Goal: Transaction & Acquisition: Purchase product/service

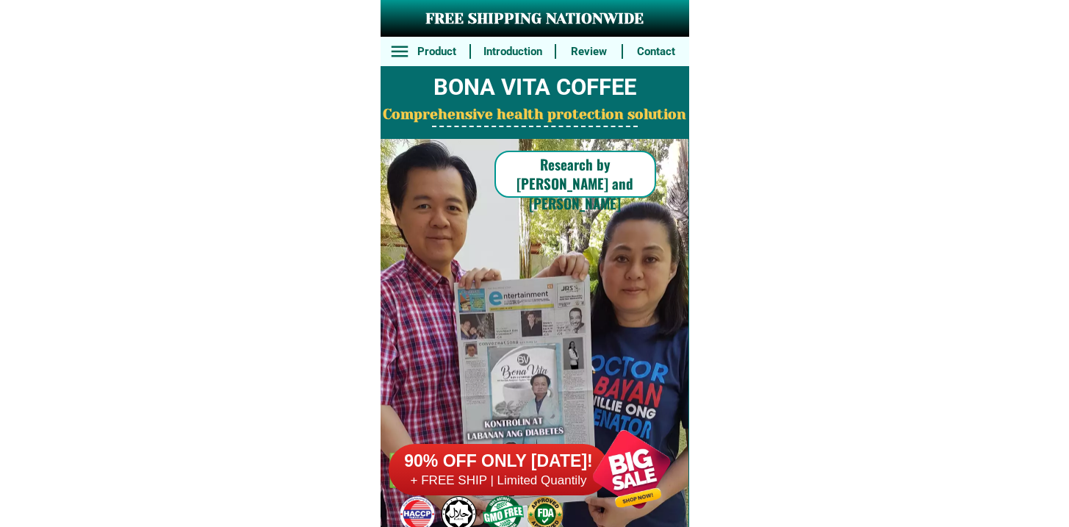
click at [539, 442] on div "90% OFF ONLY [DATE]! + FREE SHIP | Limited Quantily" at bounding box center [539, 468] width 301 height 115
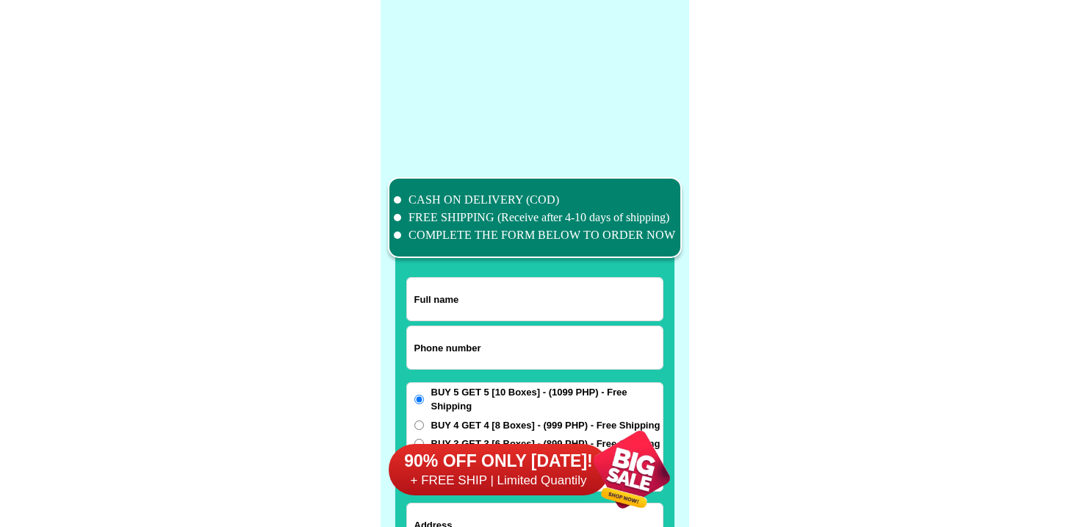
scroll to position [11421, 0]
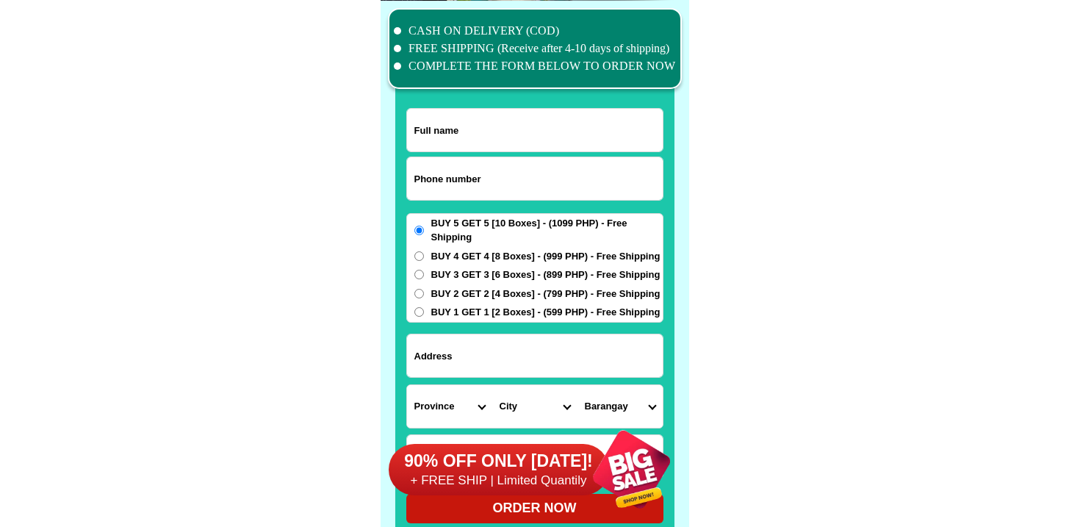
click at [490, 171] on input "Input phone_number" at bounding box center [535, 178] width 256 height 43
paste input "9271479362"
type input "09271479362"
click at [521, 132] on input "Input full_name" at bounding box center [535, 130] width 256 height 43
paste input "[PERSON_NAME]"
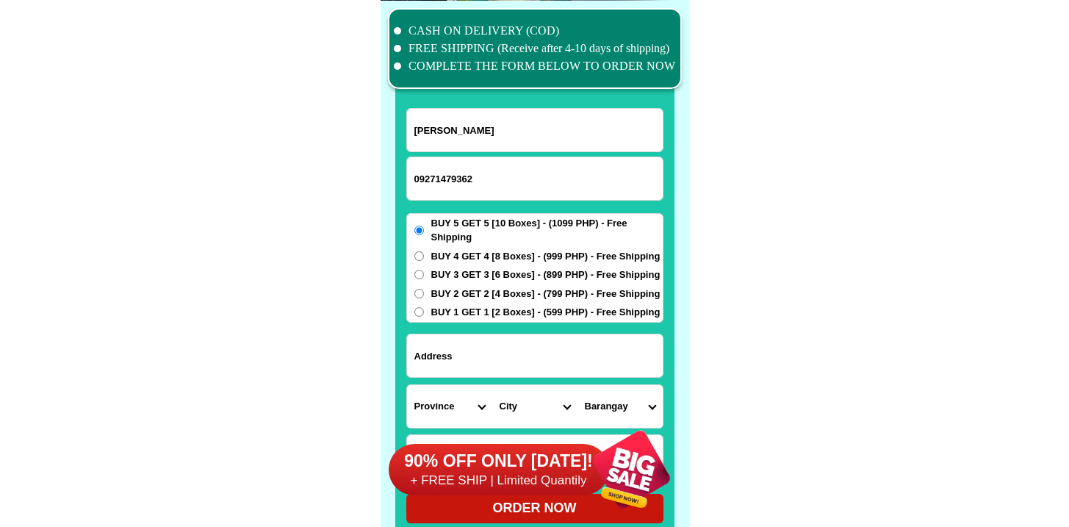
type input "[PERSON_NAME]"
click at [481, 365] on input "Input address" at bounding box center [535, 355] width 256 height 43
paste input "18b2 blk.1 lot 8 pilot area comm. QC"
type input "18b2 blk.1 lot 8 pilot area comm. QC"
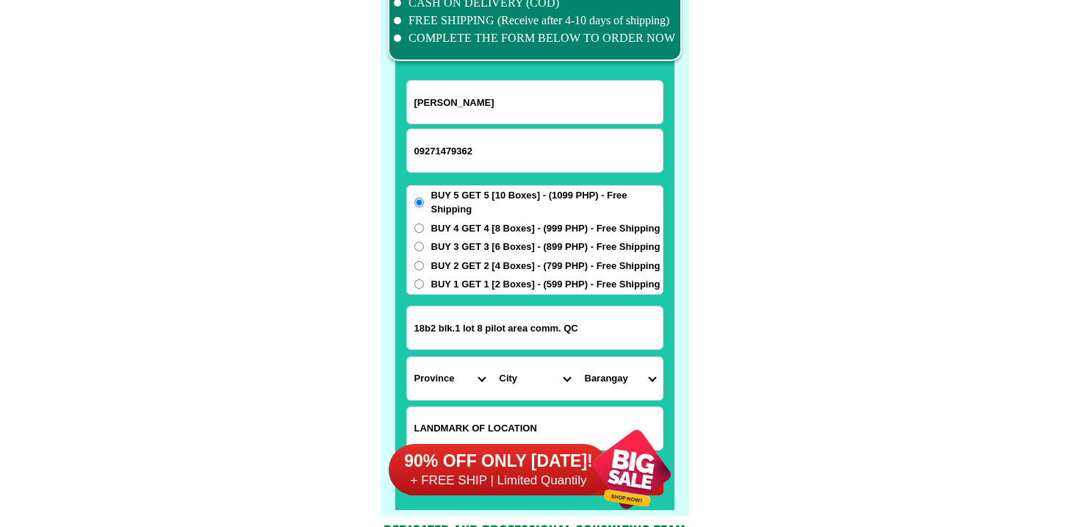
scroll to position [11726, 0]
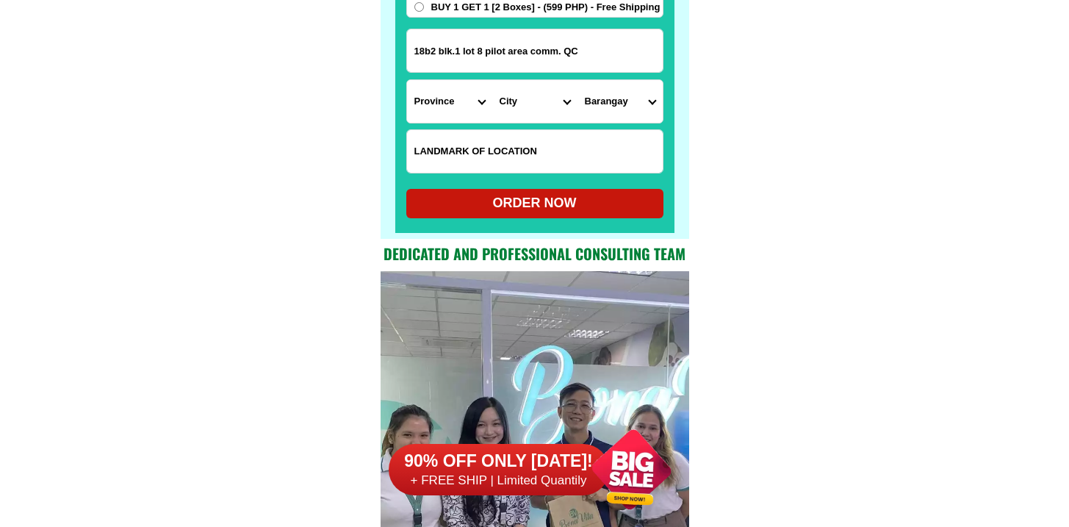
drag, startPoint x: 478, startPoint y: 162, endPoint x: 488, endPoint y: 161, distance: 10.4
click at [479, 162] on input "Input LANDMARKOFLOCATION" at bounding box center [535, 151] width 256 height 43
paste input "Infront rotary bldg."
type input "Infront rotary bldg."
click at [420, 94] on select "Province [GEOGRAPHIC_DATA] [GEOGRAPHIC_DATA] [GEOGRAPHIC_DATA] [GEOGRAPHIC_DATA…" at bounding box center [449, 101] width 85 height 43
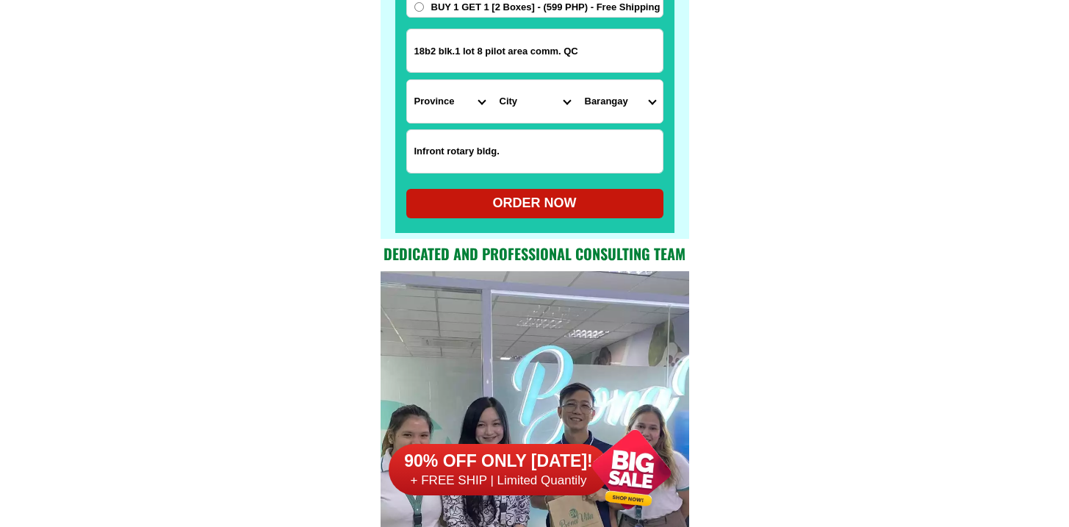
click at [450, 96] on select "Province [GEOGRAPHIC_DATA] [GEOGRAPHIC_DATA] [GEOGRAPHIC_DATA] [GEOGRAPHIC_DATA…" at bounding box center [449, 101] width 85 height 43
select select "63_219"
click at [407, 80] on select "Province [GEOGRAPHIC_DATA] [GEOGRAPHIC_DATA] [GEOGRAPHIC_DATA] [GEOGRAPHIC_DATA…" at bounding box center [449, 101] width 85 height 43
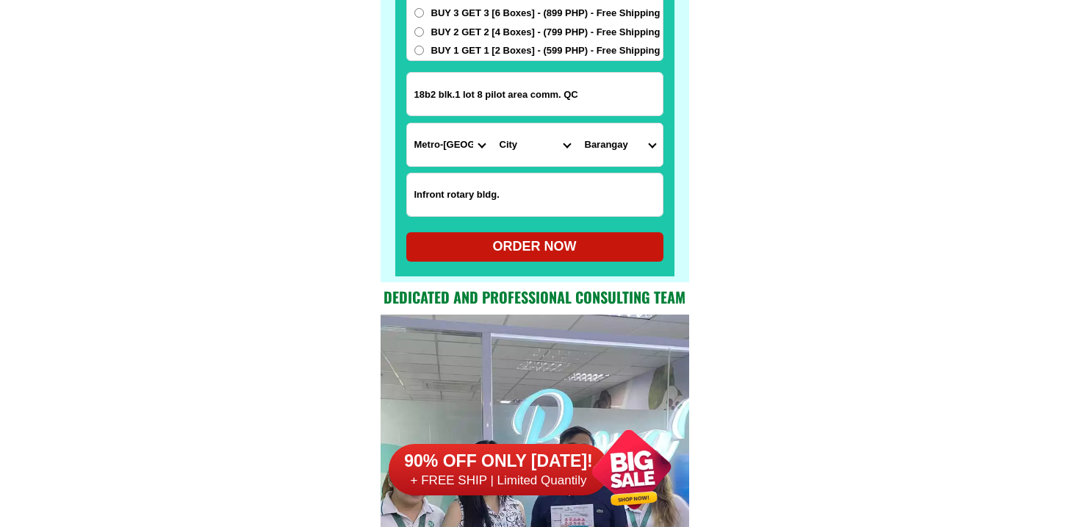
scroll to position [11682, 0]
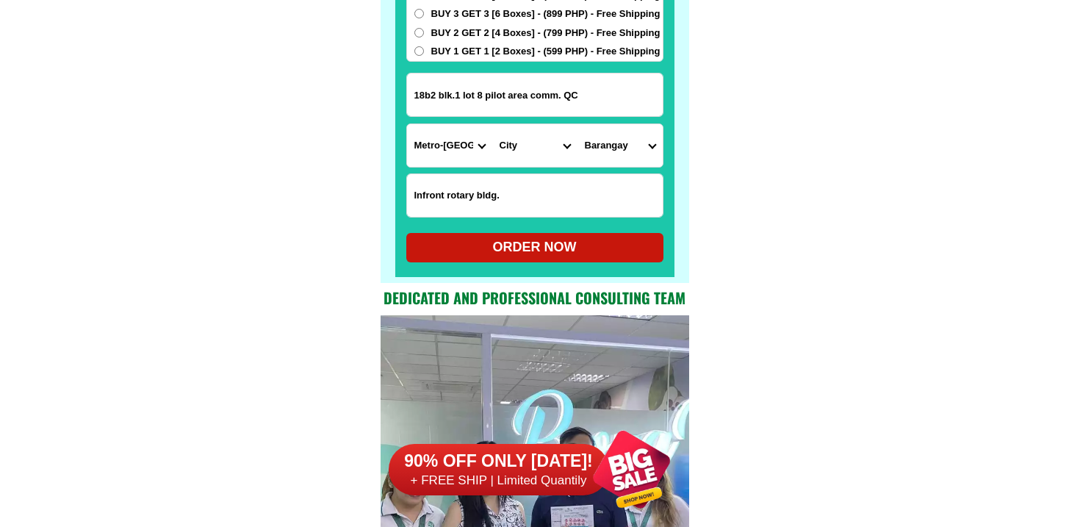
click at [497, 150] on select "City [GEOGRAPHIC_DATA] [GEOGRAPHIC_DATA] [GEOGRAPHIC_DATA] [GEOGRAPHIC_DATA]-ci…" at bounding box center [534, 145] width 85 height 43
select select "63_2194070"
click at [492, 124] on select "City [GEOGRAPHIC_DATA] [GEOGRAPHIC_DATA] [GEOGRAPHIC_DATA] [GEOGRAPHIC_DATA]-ci…" at bounding box center [534, 145] width 85 height 43
click at [464, 143] on select "Province [GEOGRAPHIC_DATA] [GEOGRAPHIC_DATA] [GEOGRAPHIC_DATA] [GEOGRAPHIC_DATA…" at bounding box center [449, 145] width 85 height 43
click at [600, 91] on input "18b2 blk.1 lot 8 pilot area comm. QC" at bounding box center [535, 94] width 256 height 43
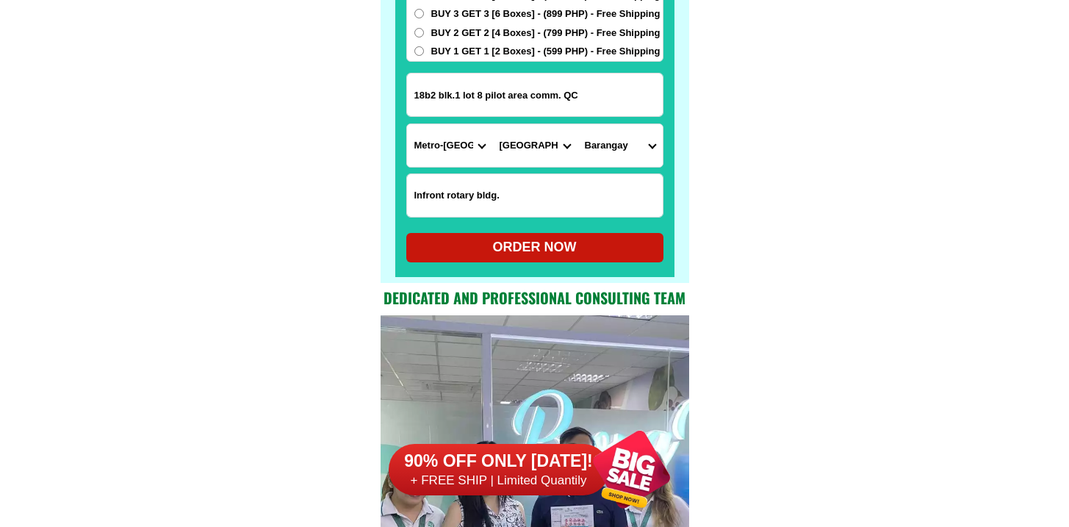
click at [600, 91] on input "18b2 blk.1 lot 8 pilot area comm. QC" at bounding box center [535, 94] width 256 height 43
click at [627, 159] on select "Barangay [PERSON_NAME] [PERSON_NAME] [PERSON_NAME] Bagbag Bago bantay Bagong li…" at bounding box center [619, 145] width 85 height 43
select select "63_21940708704"
click at [577, 124] on select "Barangay [PERSON_NAME] [PERSON_NAME] [PERSON_NAME] Bagbag Bago bantay Bagong li…" at bounding box center [619, 145] width 85 height 43
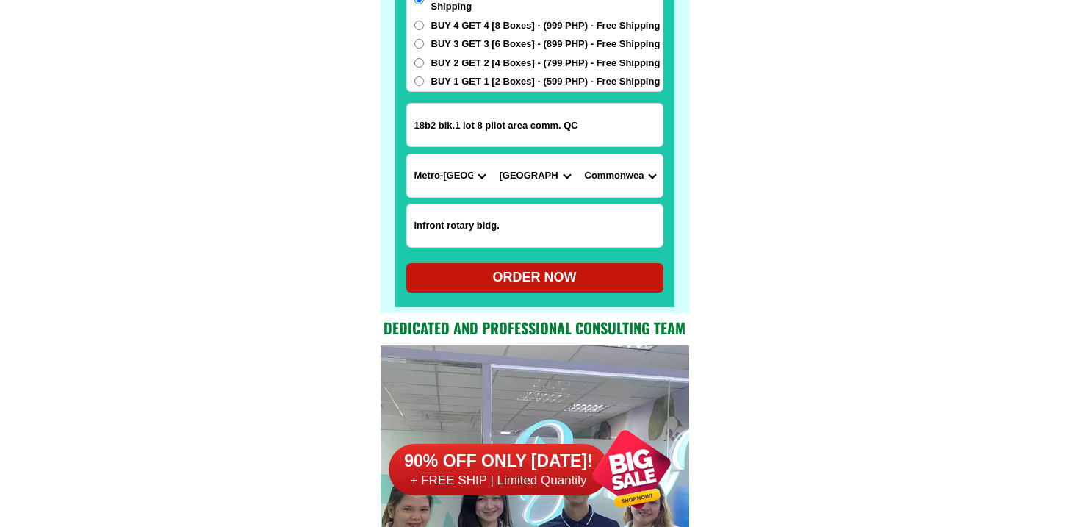
scroll to position [11651, 0]
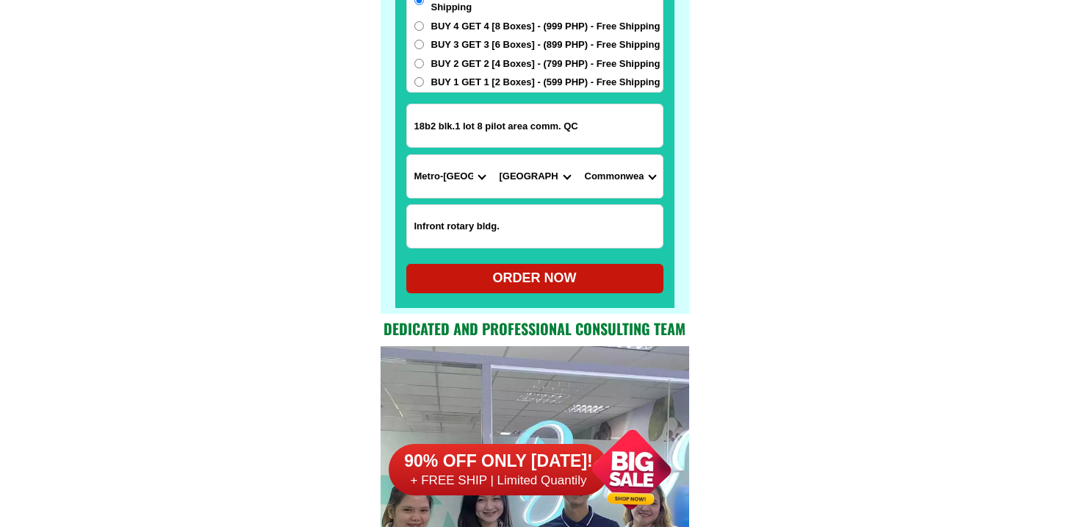
click at [500, 278] on div "ORDER NOW" at bounding box center [534, 278] width 257 height 20
radio input "true"
